Goal: Information Seeking & Learning: Understand process/instructions

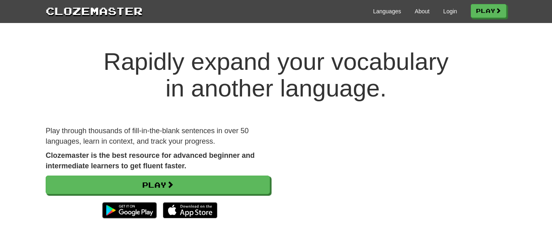
scroll to position [44, 0]
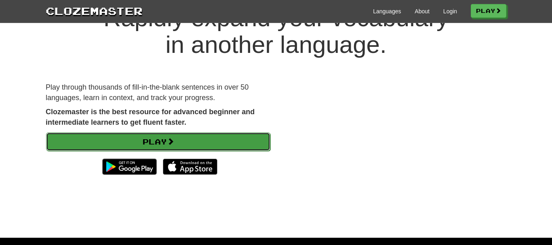
click at [145, 136] on link "Play" at bounding box center [158, 142] width 224 height 19
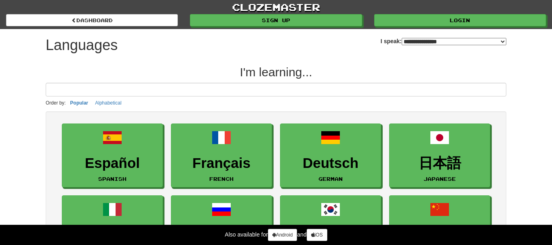
select select "*******"
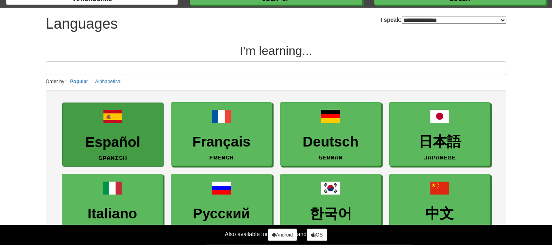
scroll to position [35, 0]
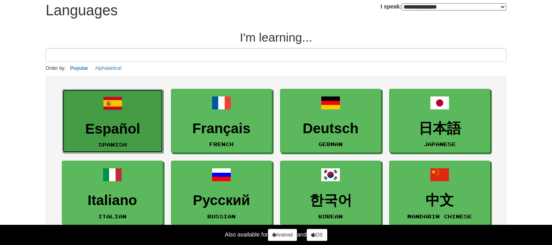
click at [147, 137] on link "Español Spanish" at bounding box center [112, 121] width 101 height 64
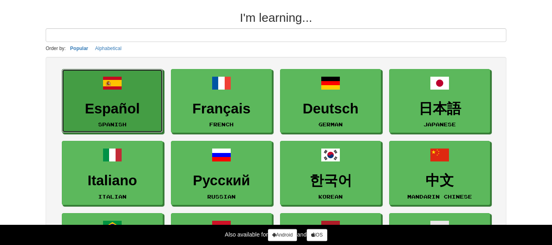
scroll to position [0, 0]
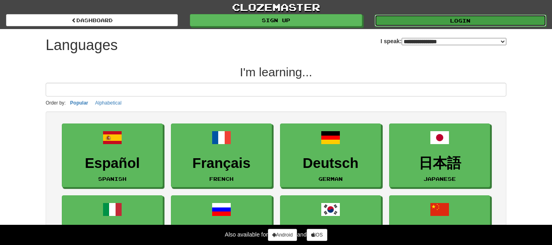
click at [395, 19] on link "Login" at bounding box center [461, 21] width 172 height 12
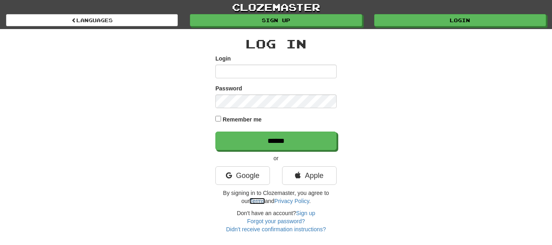
click at [253, 202] on link "Terms" at bounding box center [256, 201] width 15 height 6
click at [287, 202] on link "Privacy Policy" at bounding box center [291, 201] width 35 height 6
